Goal: Transaction & Acquisition: Purchase product/service

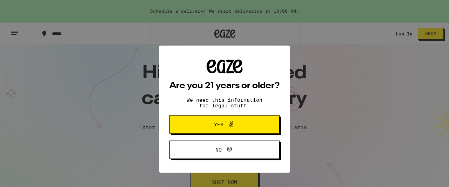
click at [229, 107] on icon at bounding box center [231, 108] width 8 height 8
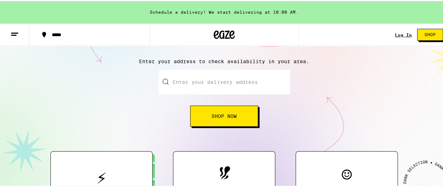
scroll to position [70, 0]
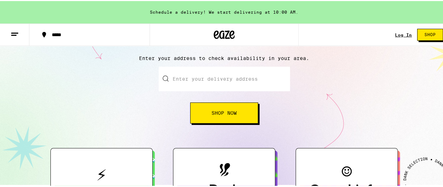
click at [194, 82] on input "Enter your delivery address" at bounding box center [224, 78] width 131 height 25
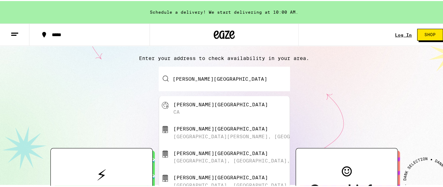
type input "[GEOGRAPHIC_DATA], [GEOGRAPHIC_DATA]"
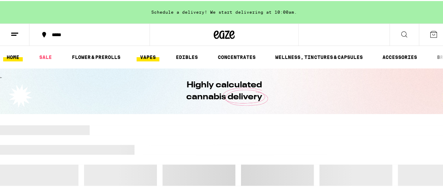
click at [147, 57] on link "VAPES" at bounding box center [148, 56] width 23 height 8
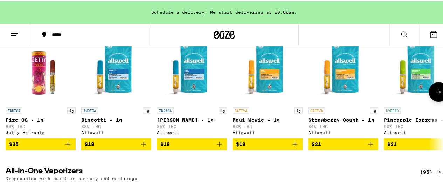
scroll to position [70, 0]
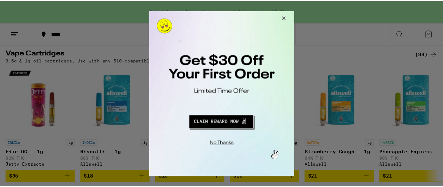
click at [219, 143] on button "Close Modal" at bounding box center [221, 142] width 143 height 11
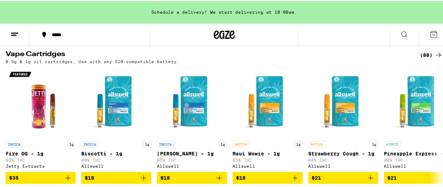
click at [436, 54] on icon at bounding box center [439, 54] width 6 height 5
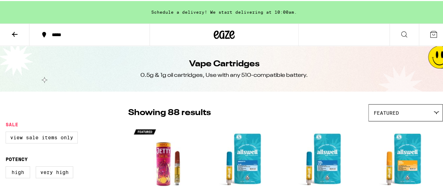
click at [400, 32] on icon at bounding box center [404, 33] width 8 height 8
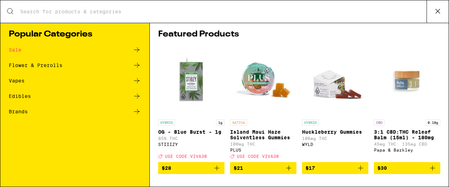
click at [73, 13] on input "Search for Products" at bounding box center [223, 11] width 406 height 6
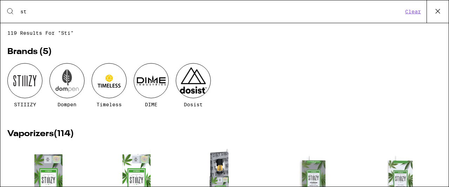
type input "s"
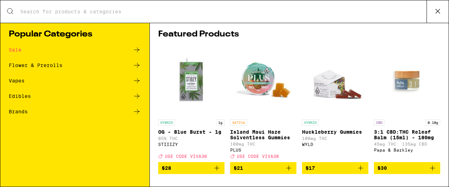
click at [190, 133] on p "OG - Blue Burst - 1g" at bounding box center [191, 132] width 66 height 6
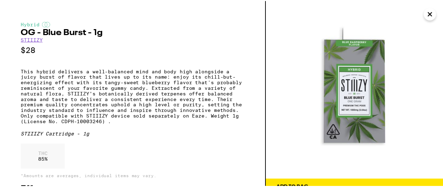
scroll to position [44, 0]
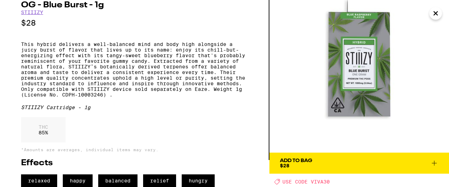
click at [290, 158] on div "Add To Bag $28" at bounding box center [296, 163] width 32 height 10
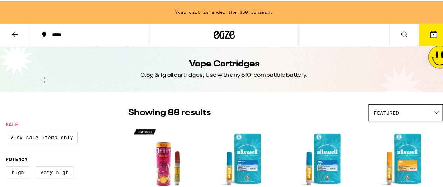
click at [13, 33] on icon at bounding box center [15, 33] width 6 height 5
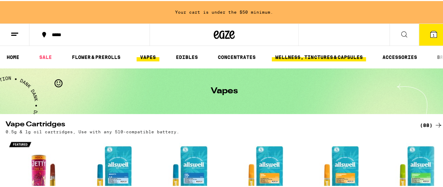
click at [321, 57] on link "WELLNESS, TINCTURES & CAPSULES" at bounding box center [319, 56] width 94 height 8
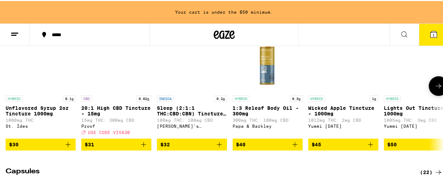
scroll to position [280, 0]
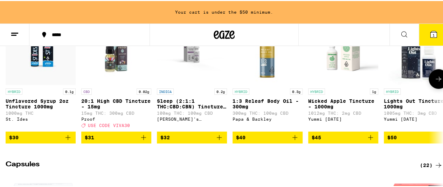
click at [25, 141] on span "$30" at bounding box center [40, 136] width 63 height 8
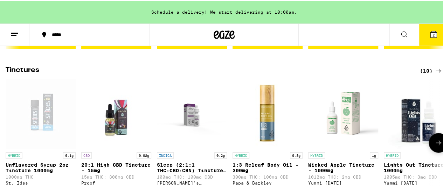
scroll to position [210, 0]
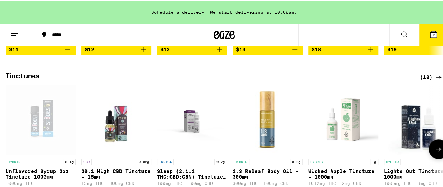
click at [435, 152] on icon at bounding box center [439, 148] width 8 height 8
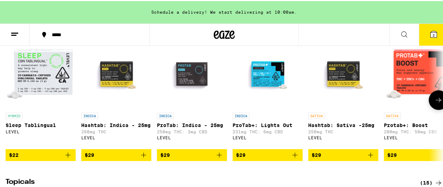
scroll to position [421, 0]
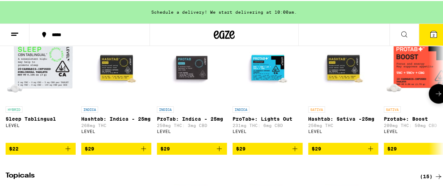
click at [435, 97] on icon at bounding box center [439, 92] width 8 height 8
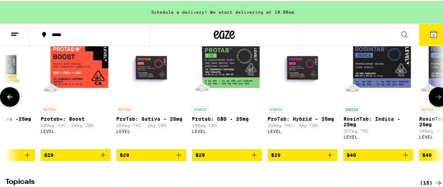
scroll to position [0, 356]
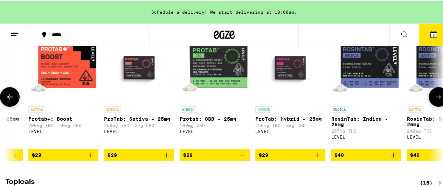
click at [435, 100] on icon at bounding box center [439, 95] width 8 height 8
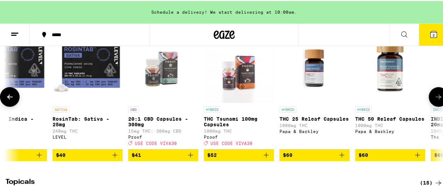
scroll to position [0, 712]
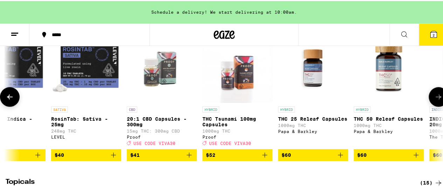
click at [435, 100] on icon at bounding box center [439, 95] width 8 height 8
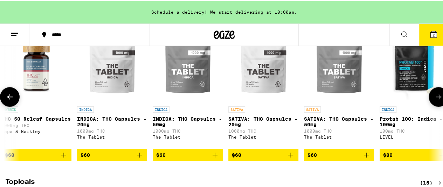
scroll to position [0, 1068]
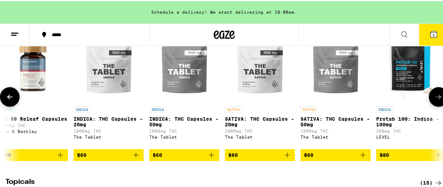
click at [435, 100] on icon at bounding box center [439, 95] width 8 height 8
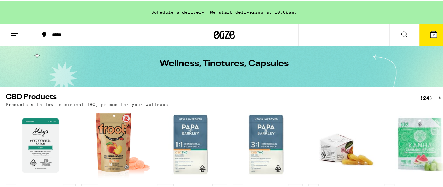
scroll to position [0, 0]
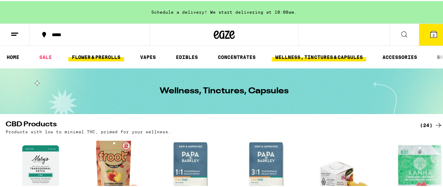
click at [95, 55] on link "FLOWER & PREROLLS" at bounding box center [96, 56] width 56 height 8
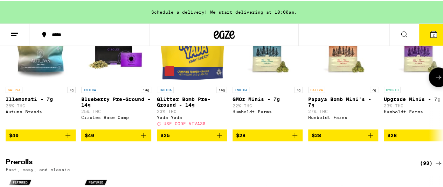
scroll to position [210, 0]
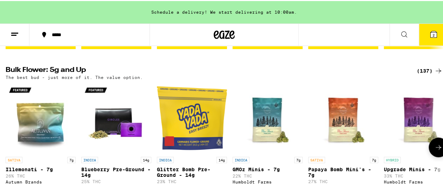
click at [435, 150] on icon at bounding box center [439, 146] width 8 height 8
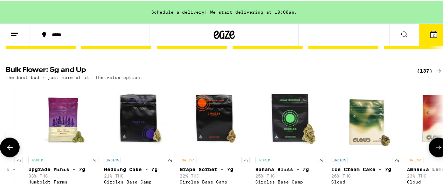
scroll to position [280, 0]
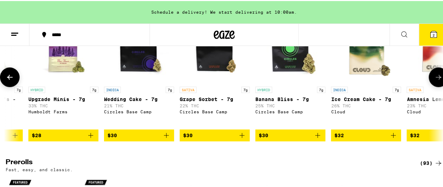
click at [435, 80] on icon at bounding box center [439, 76] width 8 height 8
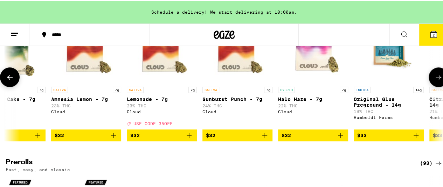
click at [435, 80] on icon at bounding box center [439, 76] width 8 height 8
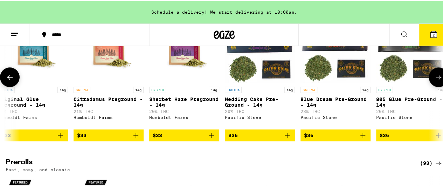
click at [435, 80] on icon at bounding box center [439, 76] width 8 height 8
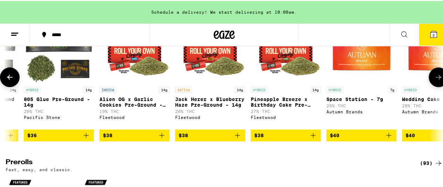
scroll to position [0, 1424]
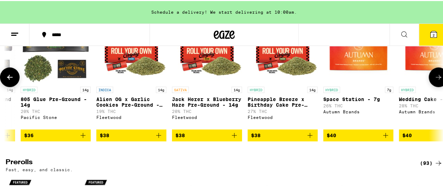
click at [435, 80] on icon at bounding box center [439, 76] width 8 height 8
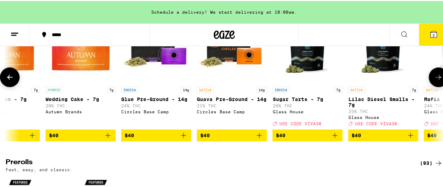
scroll to position [0, 1779]
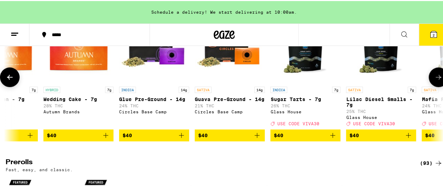
click at [435, 80] on icon at bounding box center [439, 76] width 8 height 8
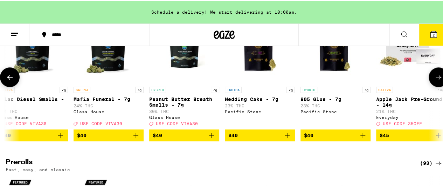
scroll to position [0, 2136]
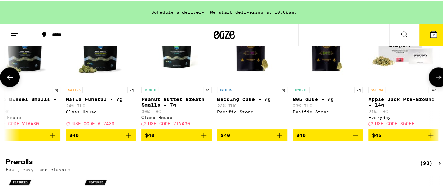
click at [435, 80] on icon at bounding box center [439, 76] width 8 height 8
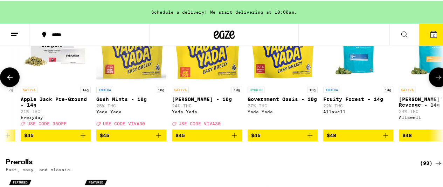
scroll to position [0, 2491]
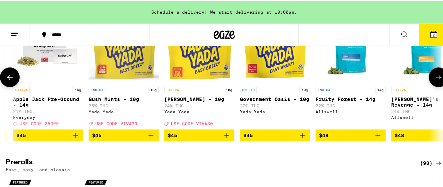
click at [435, 80] on icon at bounding box center [439, 76] width 8 height 8
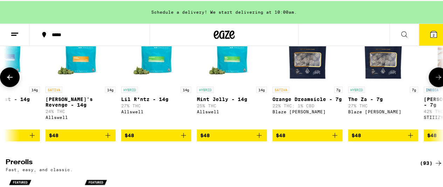
scroll to position [0, 2847]
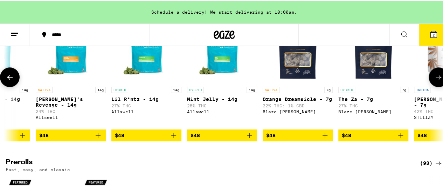
click at [435, 80] on icon at bounding box center [439, 76] width 8 height 8
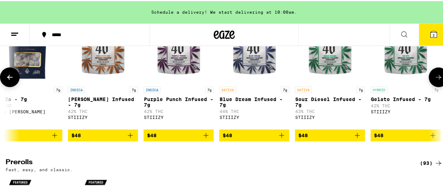
scroll to position [0, 3203]
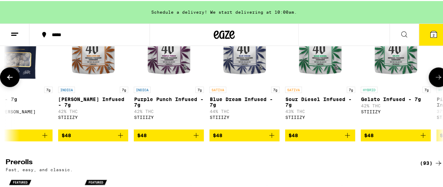
click at [435, 80] on icon at bounding box center [439, 76] width 8 height 8
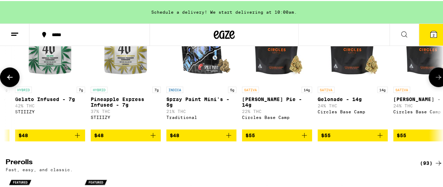
scroll to position [0, 3559]
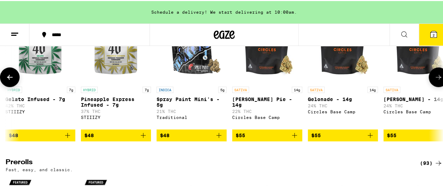
click at [435, 80] on icon at bounding box center [439, 76] width 8 height 8
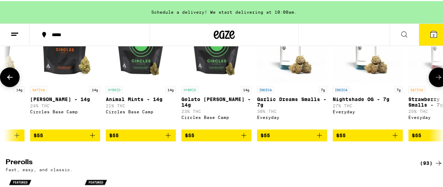
scroll to position [0, 3915]
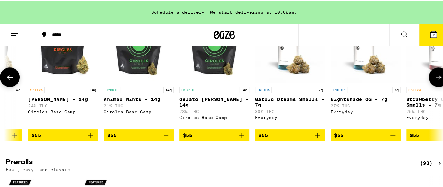
click at [435, 80] on icon at bounding box center [439, 76] width 8 height 8
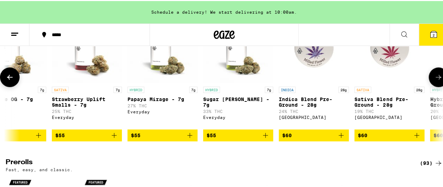
scroll to position [0, 4271]
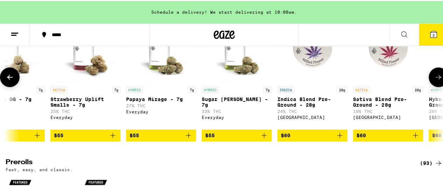
click at [435, 80] on icon at bounding box center [439, 76] width 8 height 8
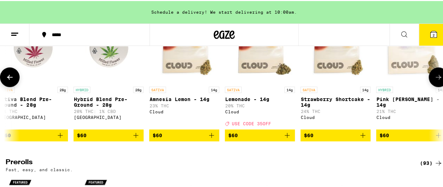
scroll to position [0, 4627]
click at [252, 138] on span "$60" at bounding box center [259, 134] width 63 height 8
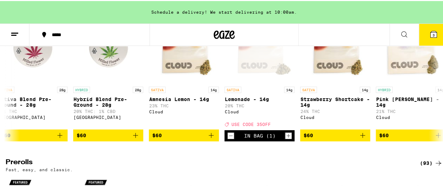
click at [433, 34] on span "3" at bounding box center [434, 34] width 2 height 4
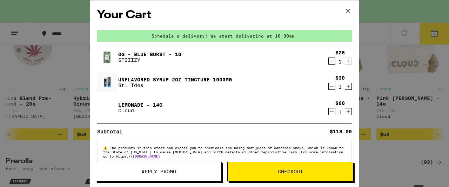
click at [143, 173] on span "Apply Promo" at bounding box center [158, 171] width 35 height 5
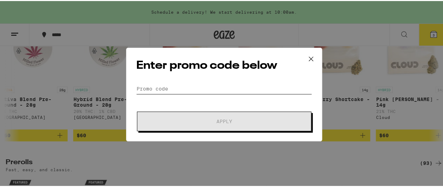
click at [159, 86] on input "Promo Code" at bounding box center [224, 87] width 176 height 11
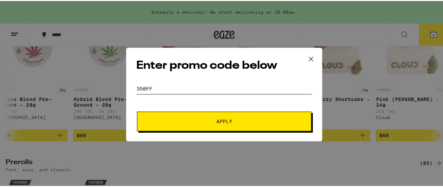
type input "350FF"
click at [188, 112] on button "Apply" at bounding box center [224, 120] width 175 height 20
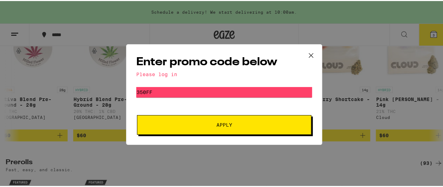
click at [190, 132] on button "Apply" at bounding box center [224, 124] width 175 height 20
click at [309, 54] on icon at bounding box center [311, 54] width 4 height 4
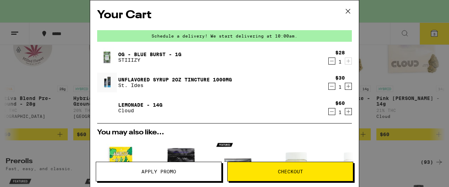
click at [277, 173] on span "Checkout" at bounding box center [290, 171] width 125 height 5
